Goal: Task Accomplishment & Management: Use online tool/utility

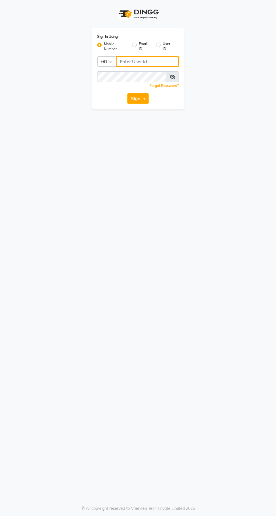
click at [124, 63] on input "Username" at bounding box center [147, 61] width 63 height 11
type input "9819749673"
click at [127, 93] on button "Sign In" at bounding box center [137, 98] width 21 height 11
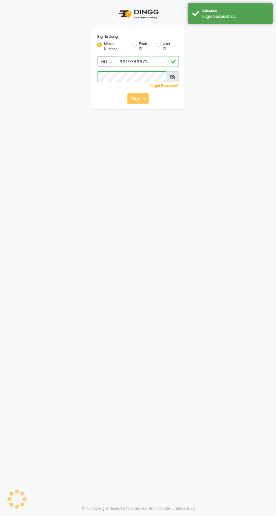
click at [131, 102] on button "Sign In" at bounding box center [137, 98] width 21 height 11
